Goal: Task Accomplishment & Management: Use online tool/utility

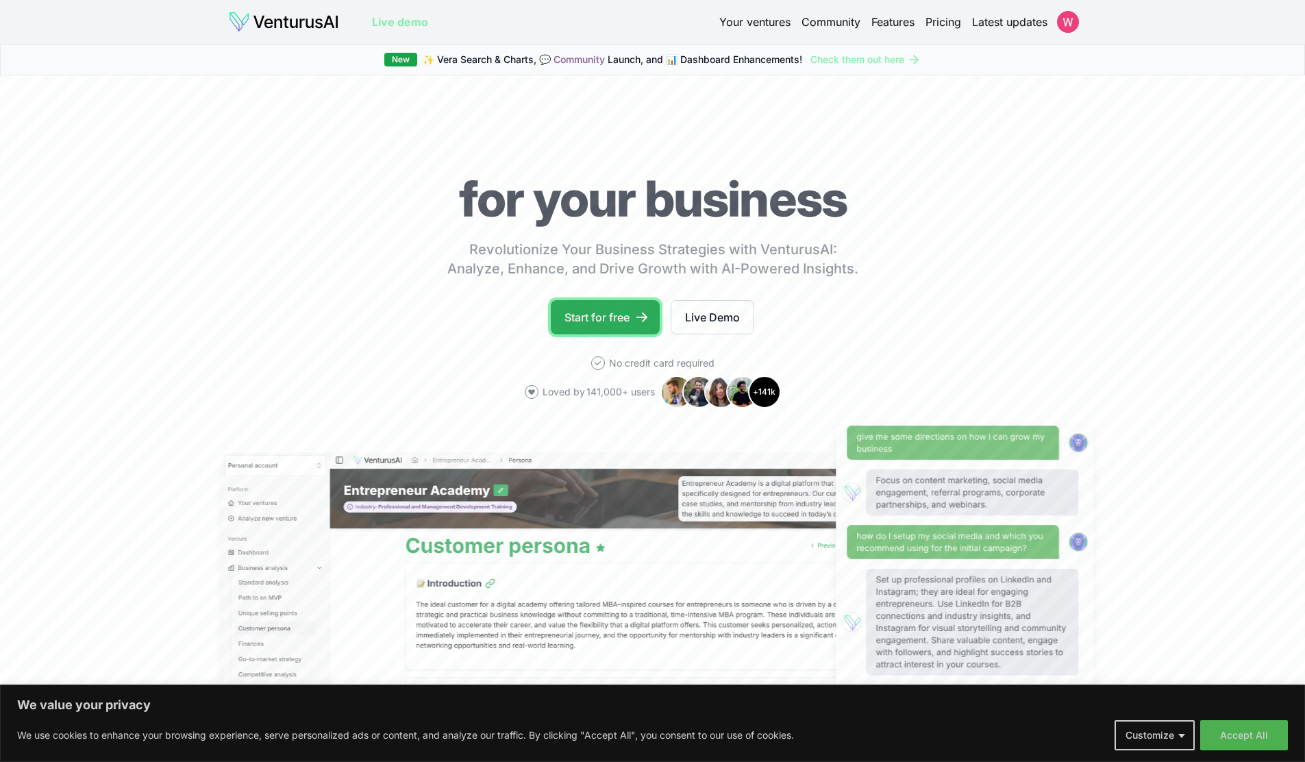
click at [630, 325] on link "Start for free" at bounding box center [605, 317] width 109 height 34
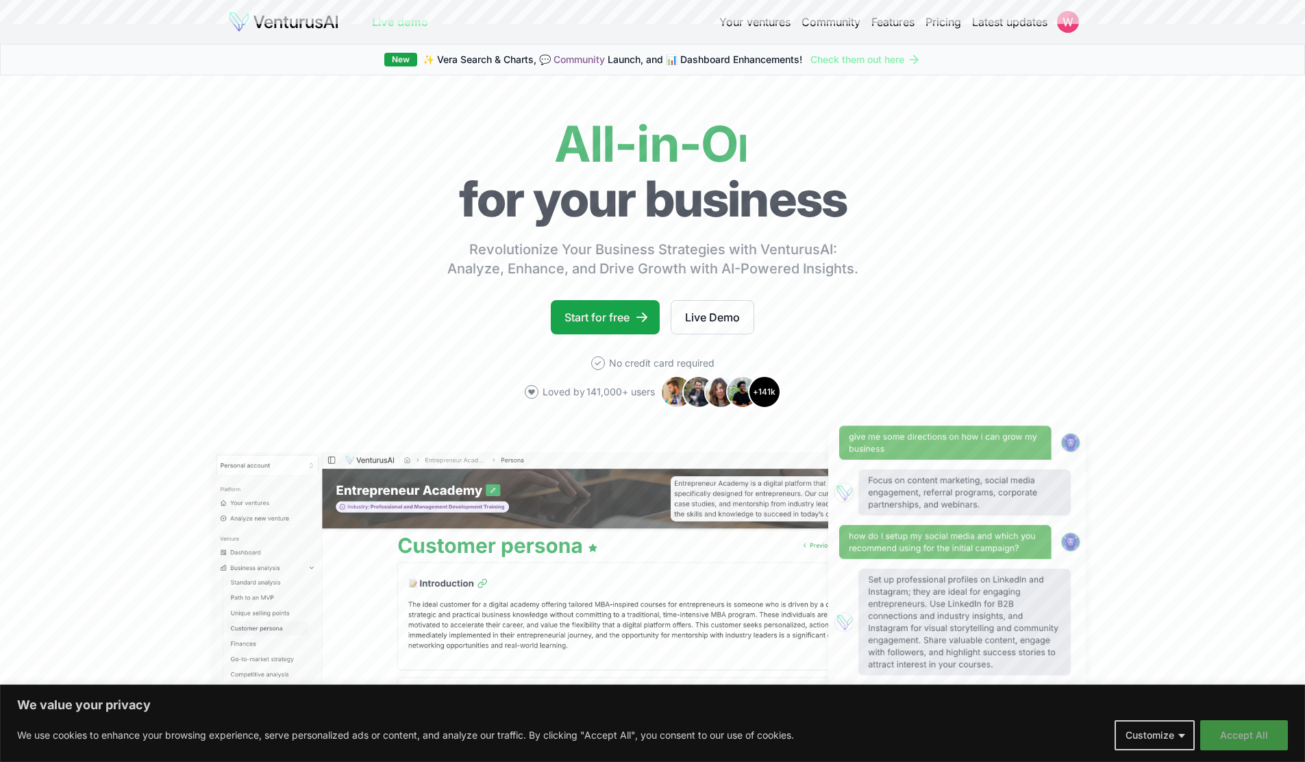
click at [1227, 732] on button "Accept All" at bounding box center [1244, 735] width 88 height 30
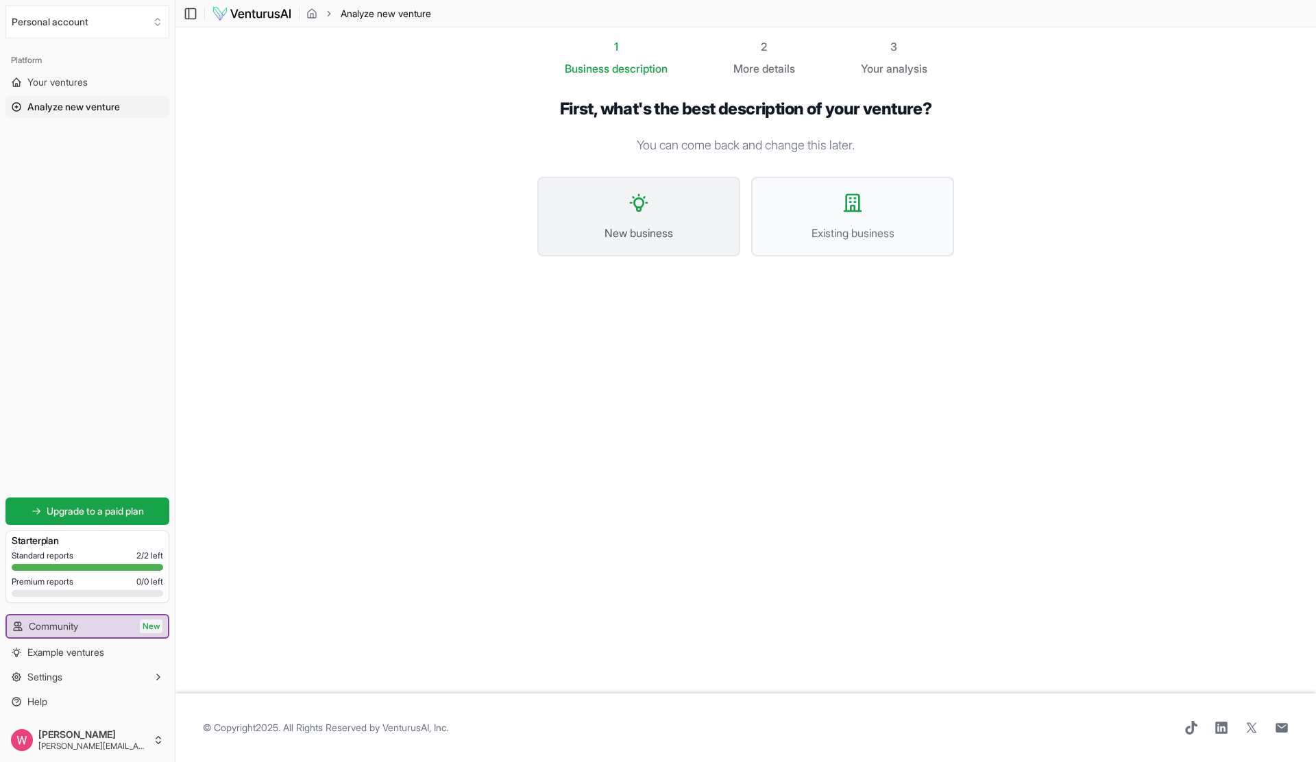
click at [653, 232] on span "New business" at bounding box center [638, 233] width 173 height 16
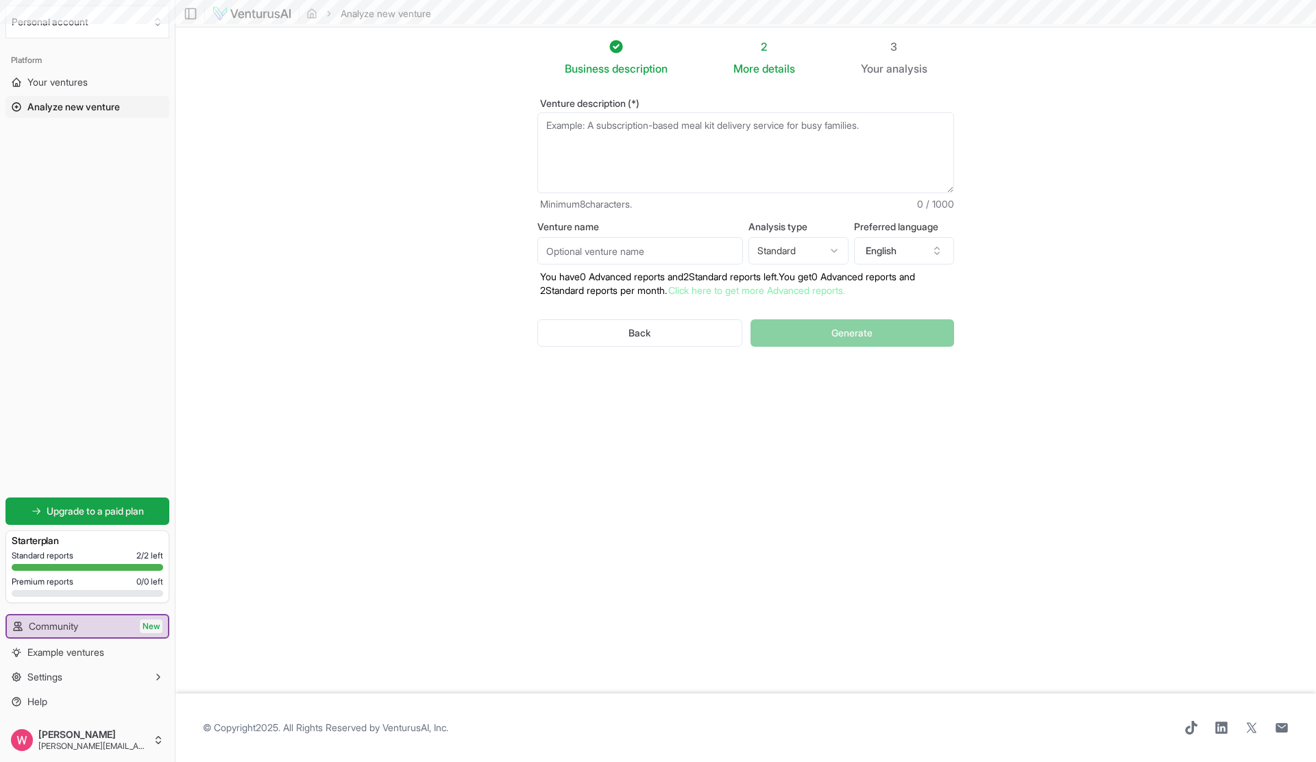
click at [619, 134] on textarea "Venture description (*)" at bounding box center [745, 152] width 417 height 81
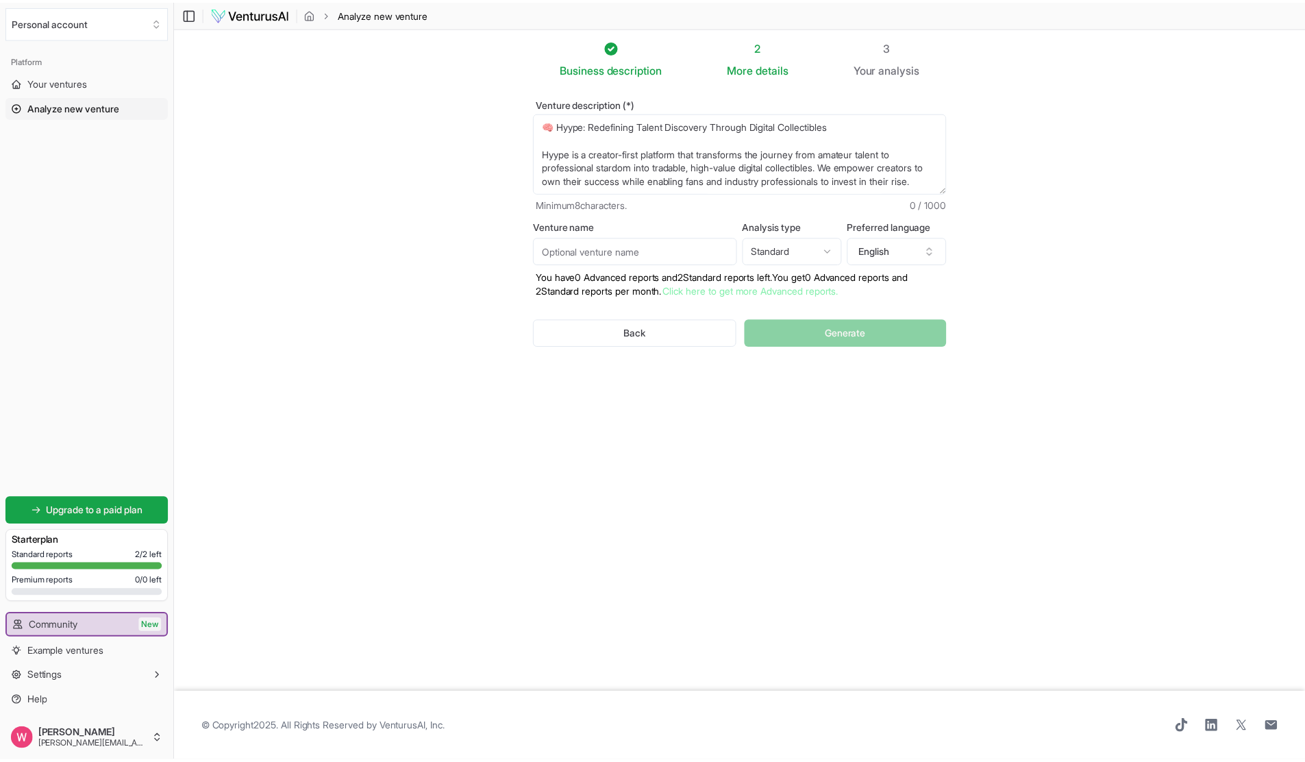
scroll to position [226, 0]
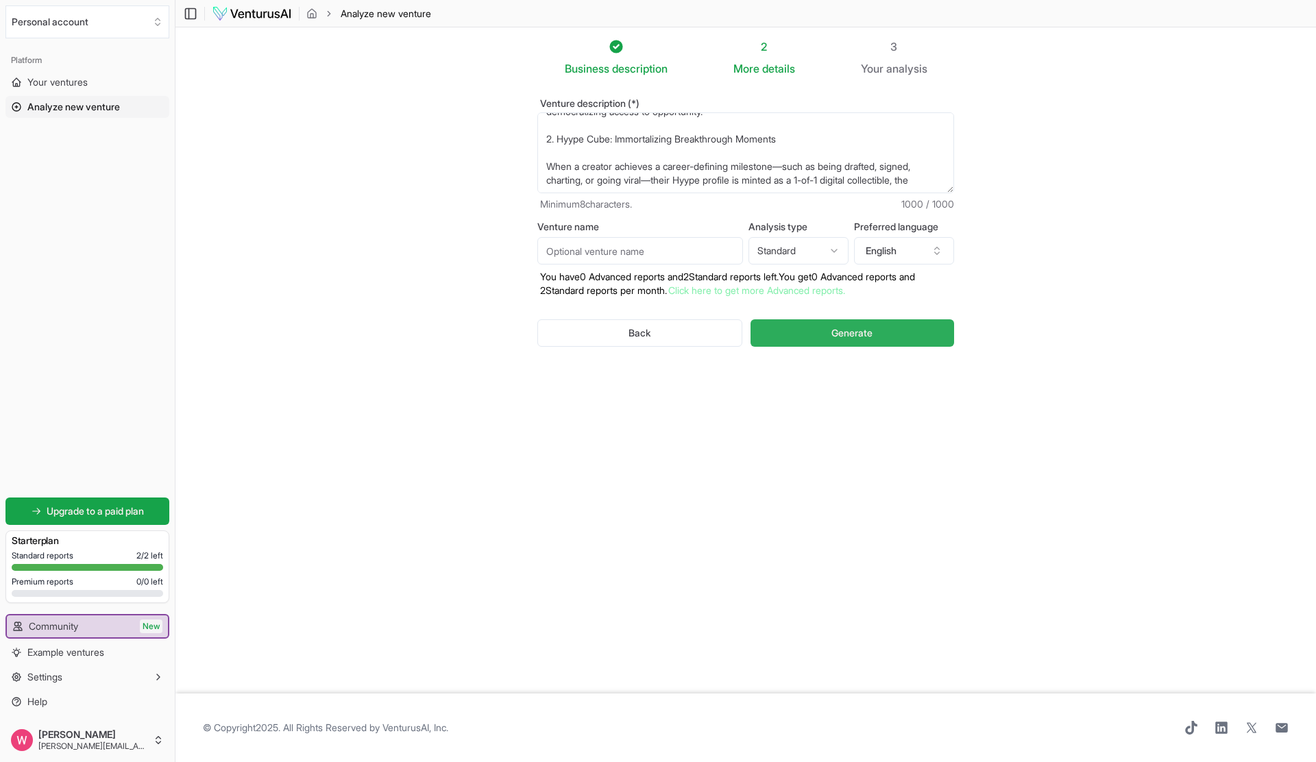
type textarea "🧠 Hyype: Redefining Talent Discovery Through Digital Collectibles Hyype is a cr…"
click at [807, 333] on button "Generate" at bounding box center [852, 332] width 204 height 27
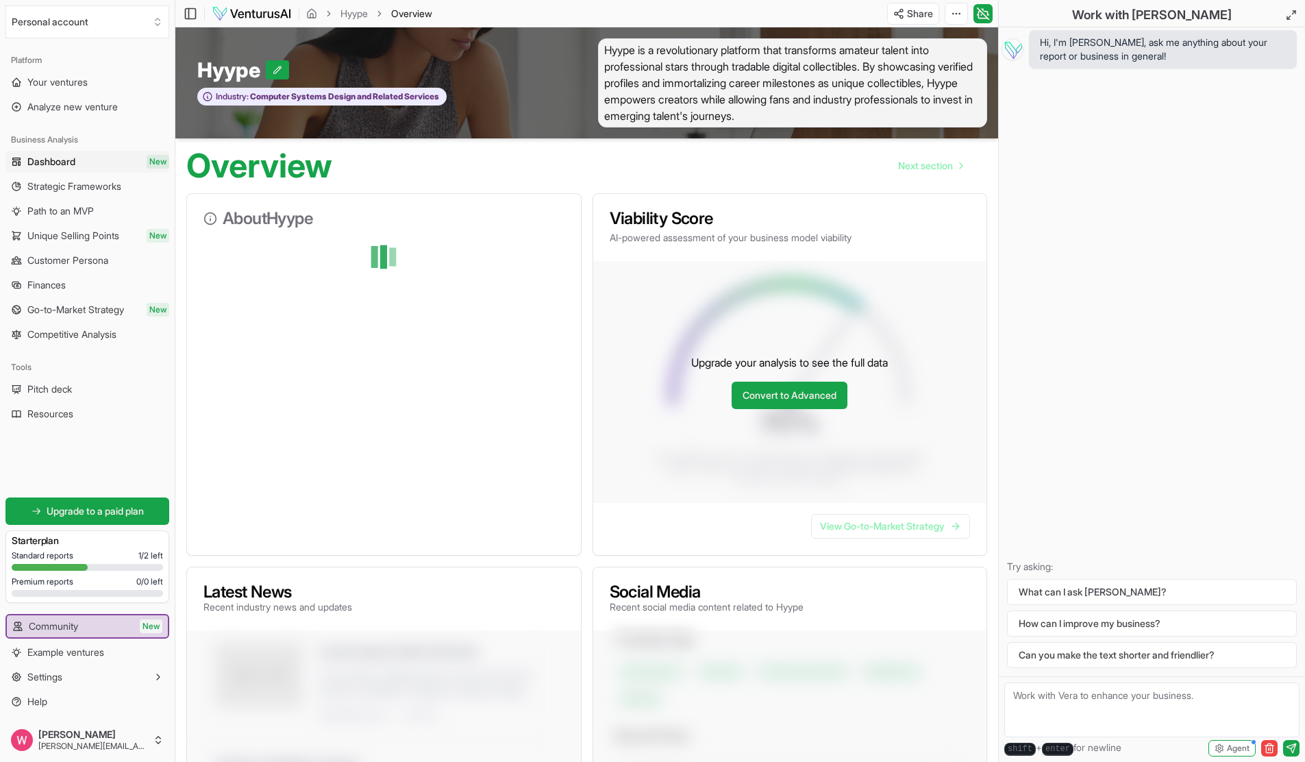
scroll to position [974, 0]
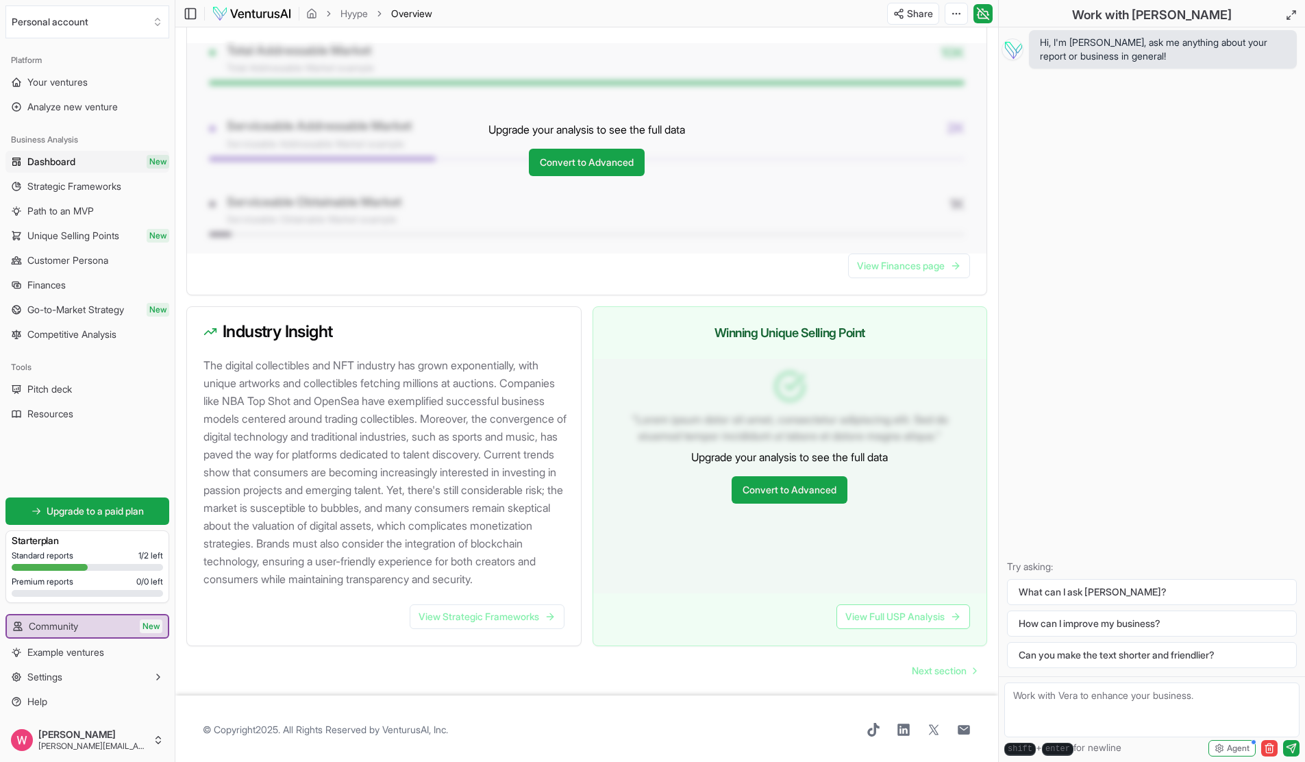
scroll to position [1114, 0]
